Goal: Task Accomplishment & Management: Manage account settings

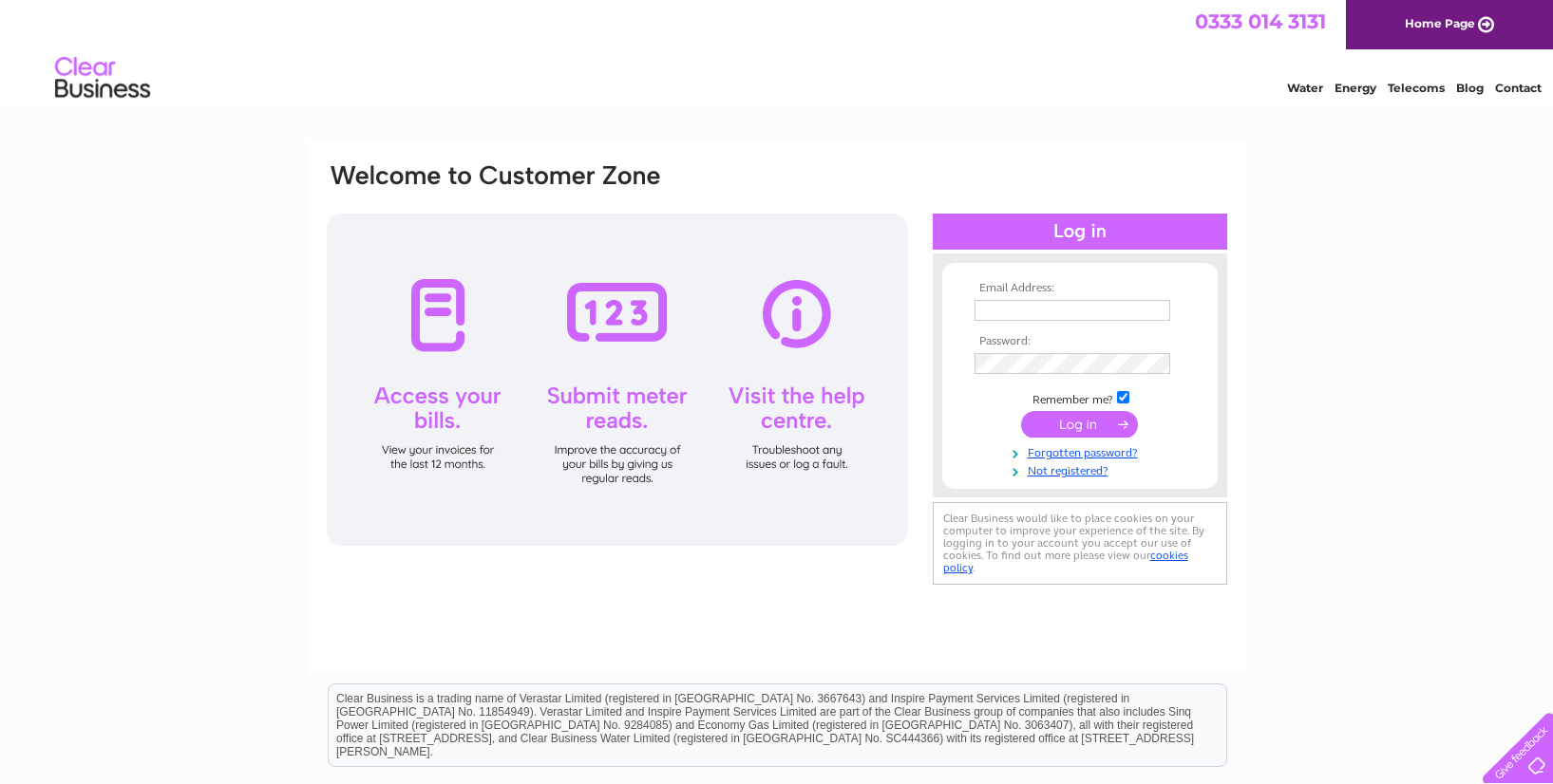
click at [1074, 312] on input "text" at bounding box center [1072, 311] width 195 height 21
type input "[EMAIL_ADDRESS][DOMAIN_NAME]"
click at [1102, 428] on input "submit" at bounding box center [1079, 424] width 116 height 27
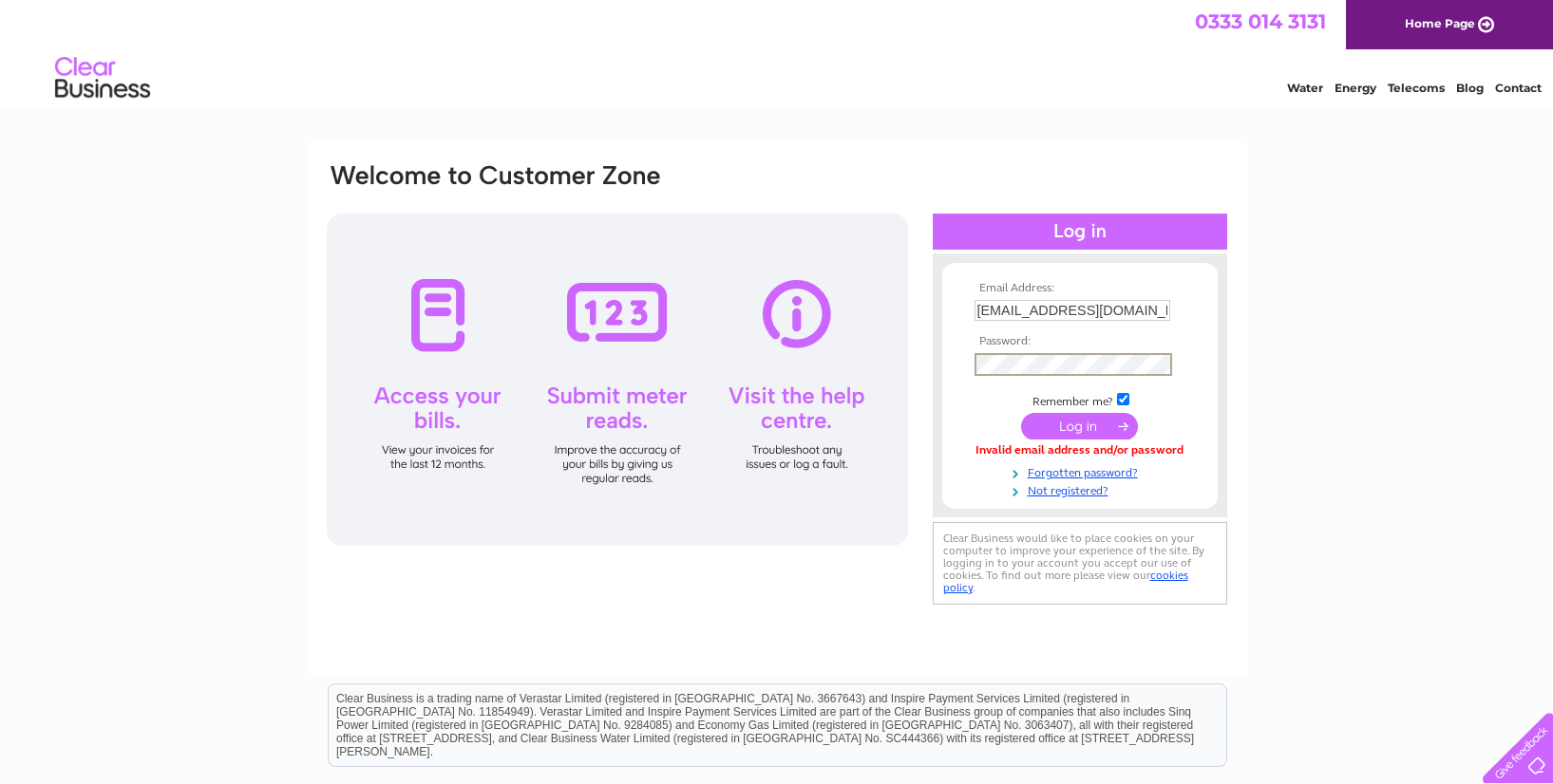
click at [1074, 382] on tbody "Email Address: [EMAIL_ADDRESS][DOMAIN_NAME] Password: Remember me?" at bounding box center [1080, 390] width 220 height 216
click at [1079, 426] on input "submit" at bounding box center [1079, 424] width 116 height 27
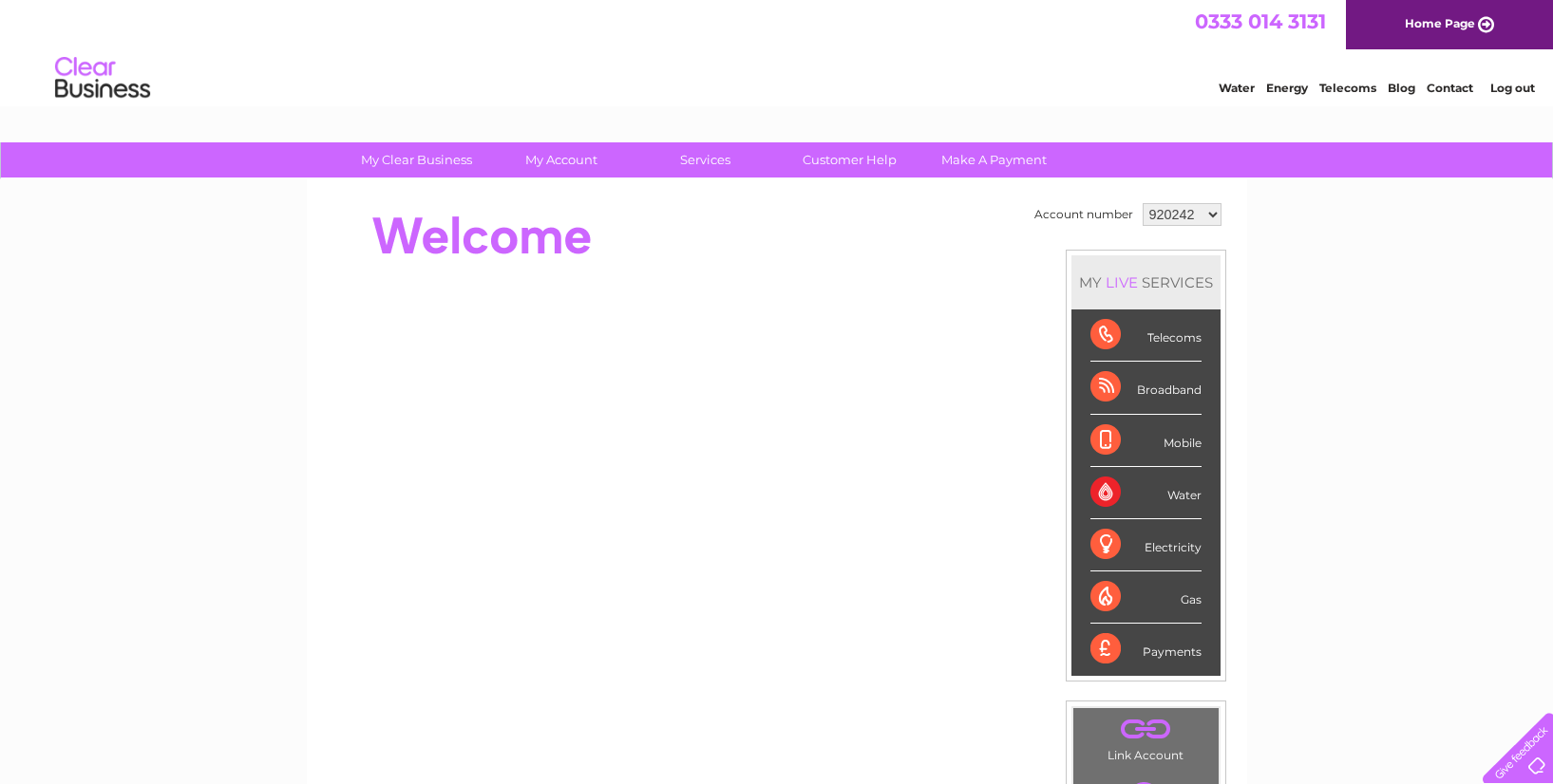
click at [1206, 218] on select "920242 1138560" at bounding box center [1183, 215] width 79 height 23
select select "1138560"
click at [1143, 203] on select "920242 1138560" at bounding box center [1183, 215] width 79 height 23
